Goal: Task Accomplishment & Management: Use online tool/utility

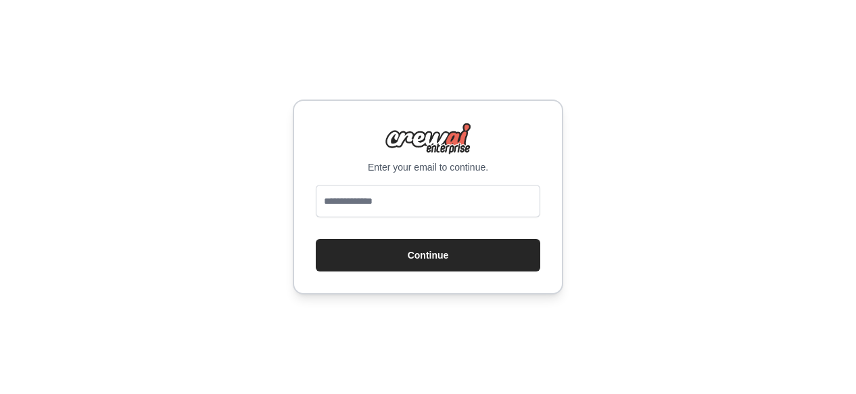
click at [396, 208] on input "email" at bounding box center [428, 201] width 224 height 32
type input "**********"
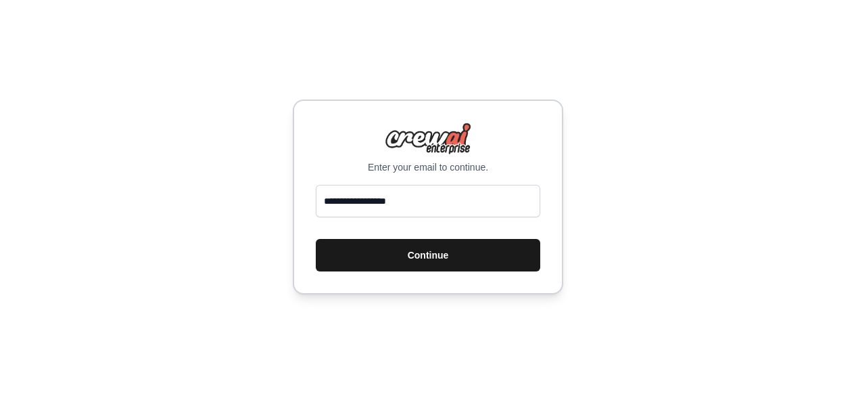
click at [437, 255] on button "Continue" at bounding box center [428, 255] width 224 height 32
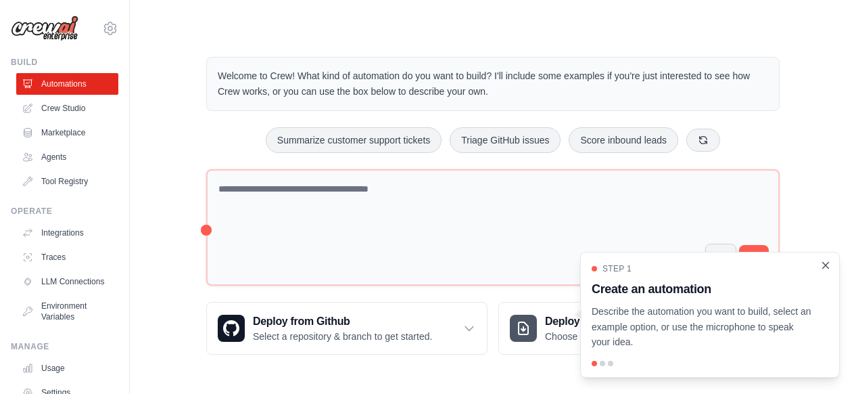
click at [825, 264] on icon "Close walkthrough" at bounding box center [826, 265] width 6 height 6
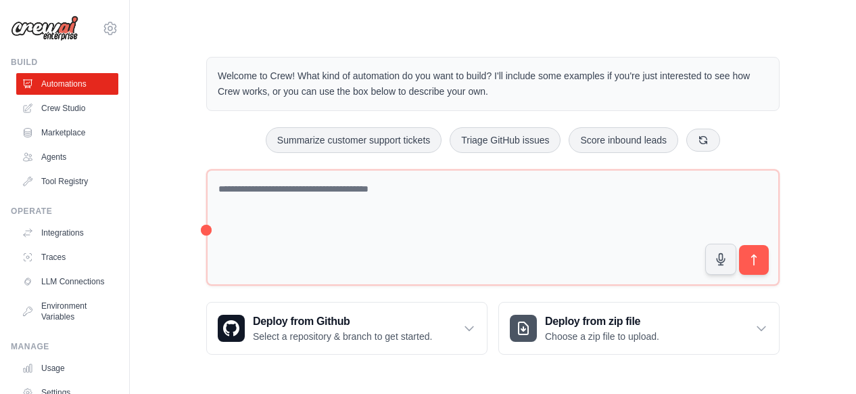
click at [169, 108] on div "Welcome to Crew! What kind of automation do you want to build? I'll include som…" at bounding box center [492, 205] width 683 height 341
click at [68, 103] on link "Crew Studio" at bounding box center [69, 108] width 102 height 22
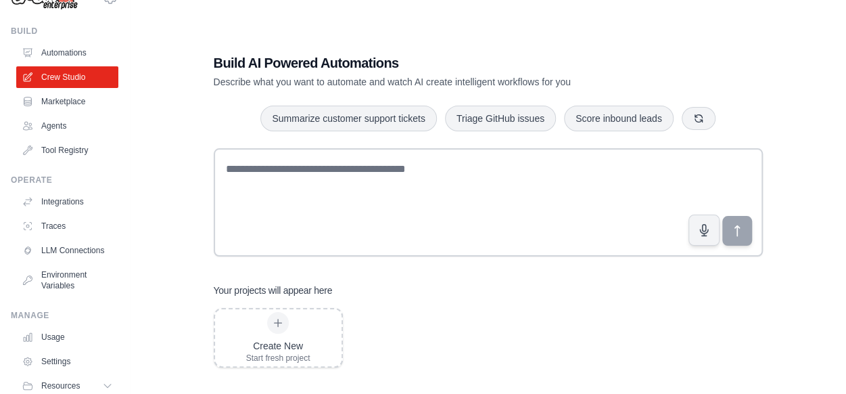
scroll to position [91, 0]
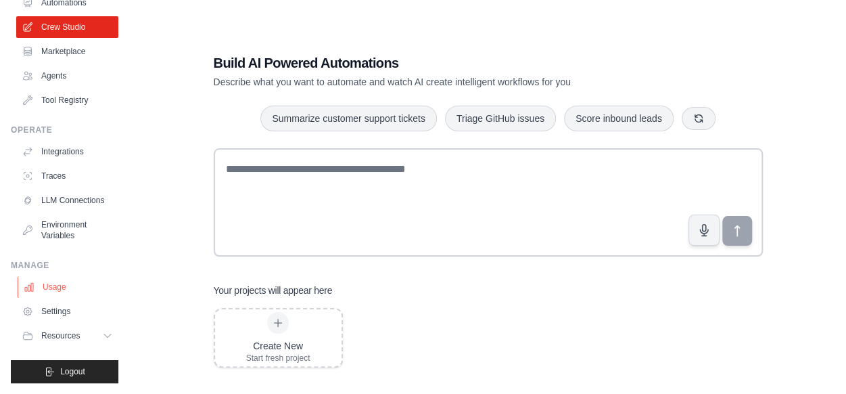
click at [46, 285] on link "Usage" at bounding box center [69, 287] width 102 height 22
